Goal: Navigation & Orientation: Find specific page/section

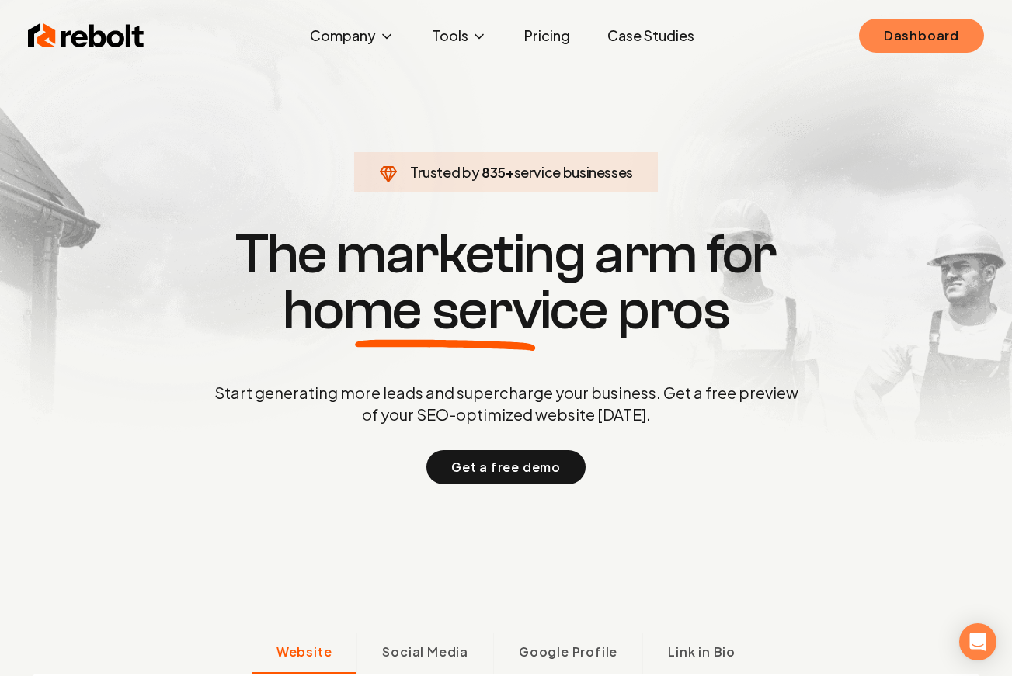
click at [889, 36] on link "Dashboard" at bounding box center [921, 36] width 125 height 34
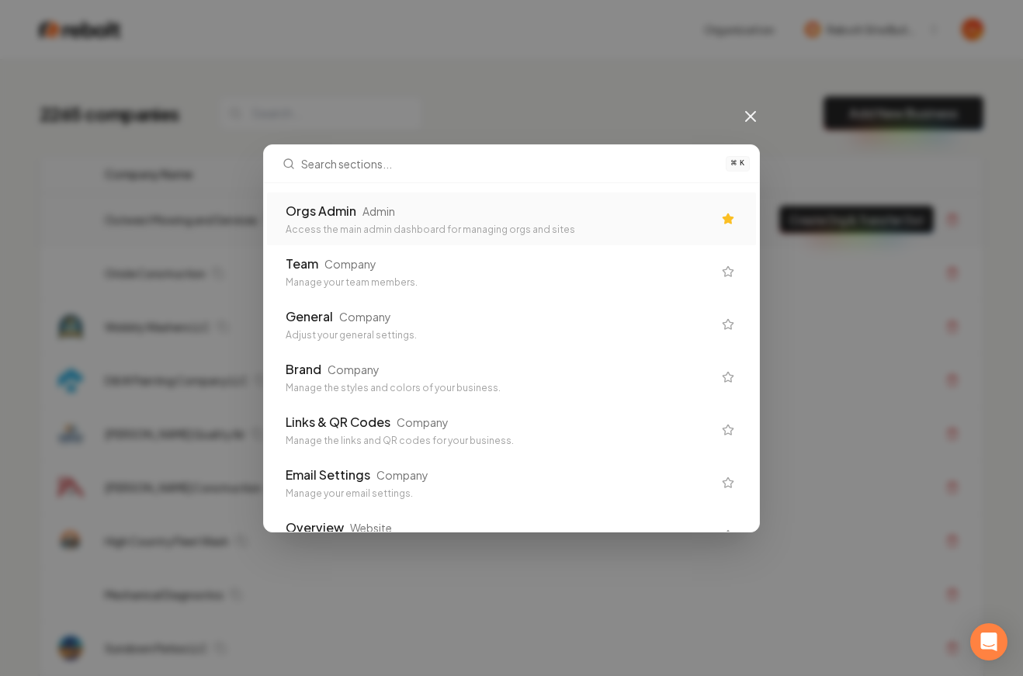
click at [566, 199] on div "Orgs Admin Admin Access the main admin dashboard for managing orgs and sites" at bounding box center [511, 219] width 489 height 53
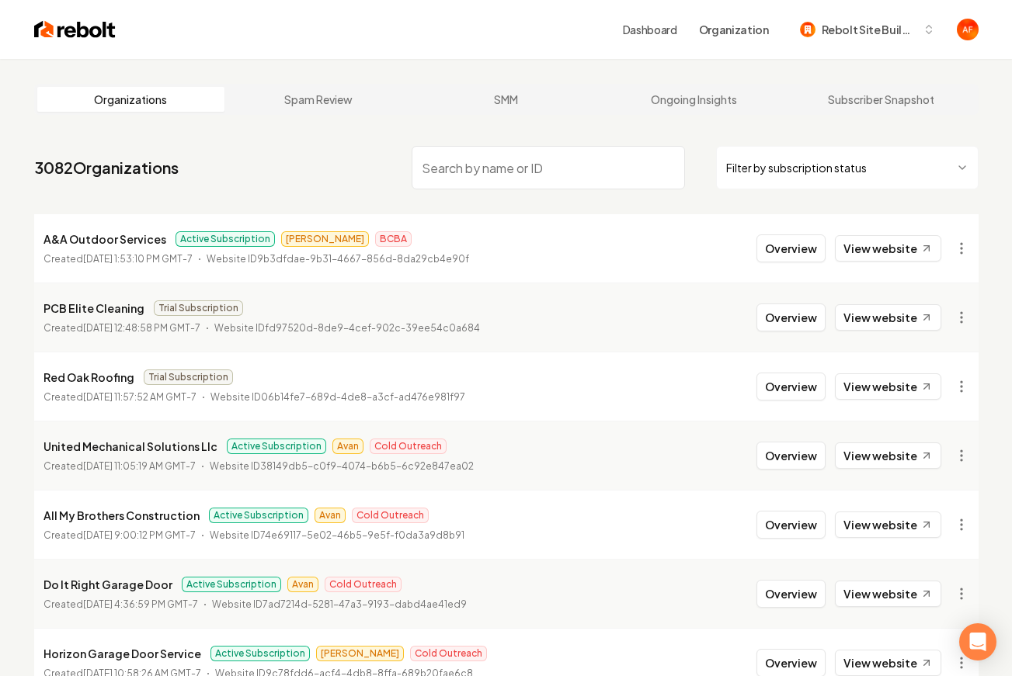
click at [550, 170] on input "search" at bounding box center [548, 167] width 273 height 43
click at [457, 168] on input "search" at bounding box center [548, 167] width 273 height 43
type input "u"
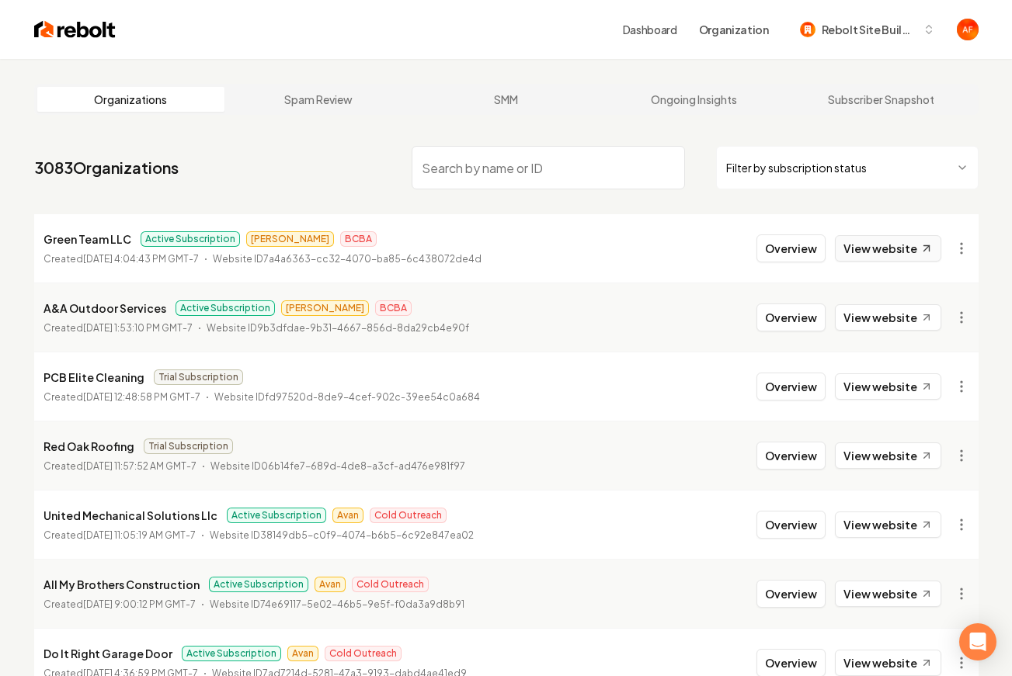
click at [893, 241] on link "View website" at bounding box center [888, 248] width 106 height 26
